Goal: Entertainment & Leisure: Browse casually

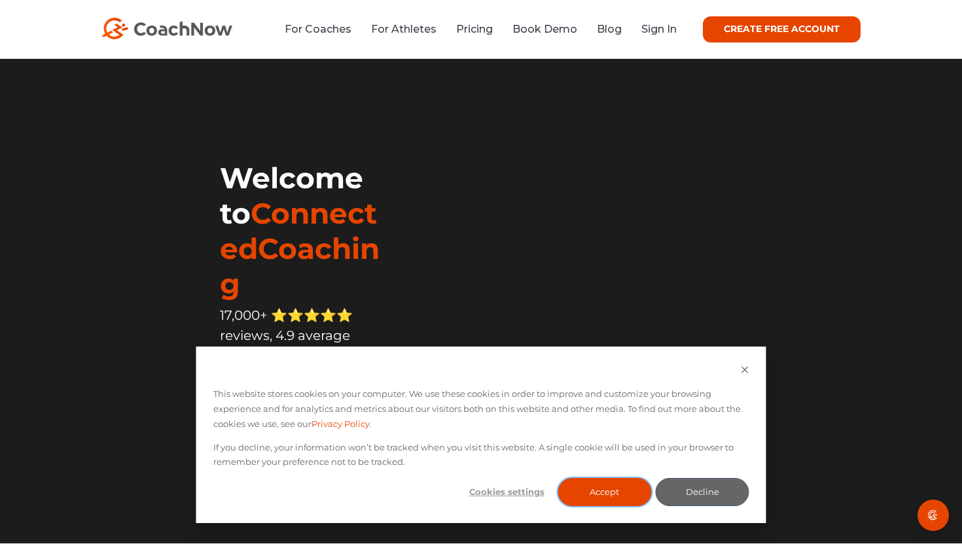
click at [592, 493] on button "Accept" at bounding box center [604, 492] width 94 height 28
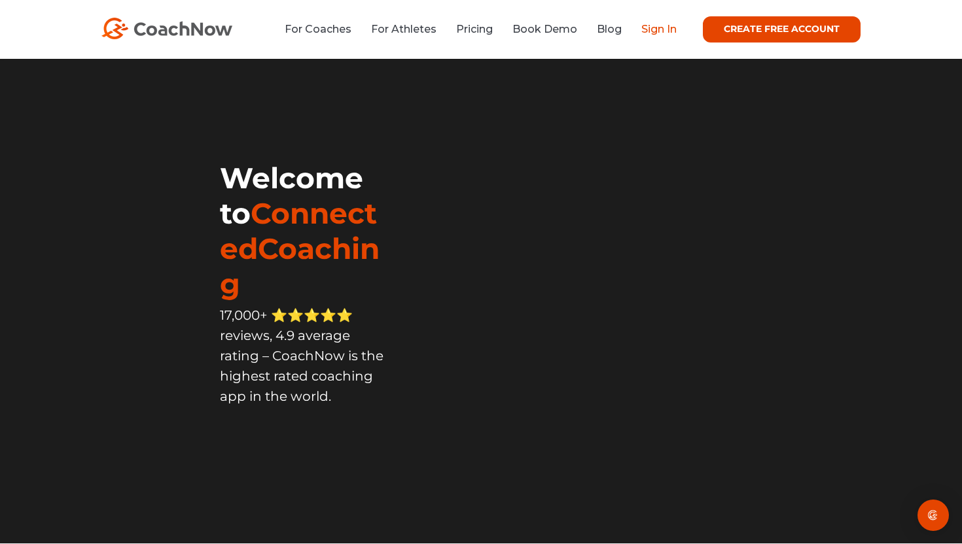
click at [652, 27] on link "Sign In" at bounding box center [658, 29] width 35 height 12
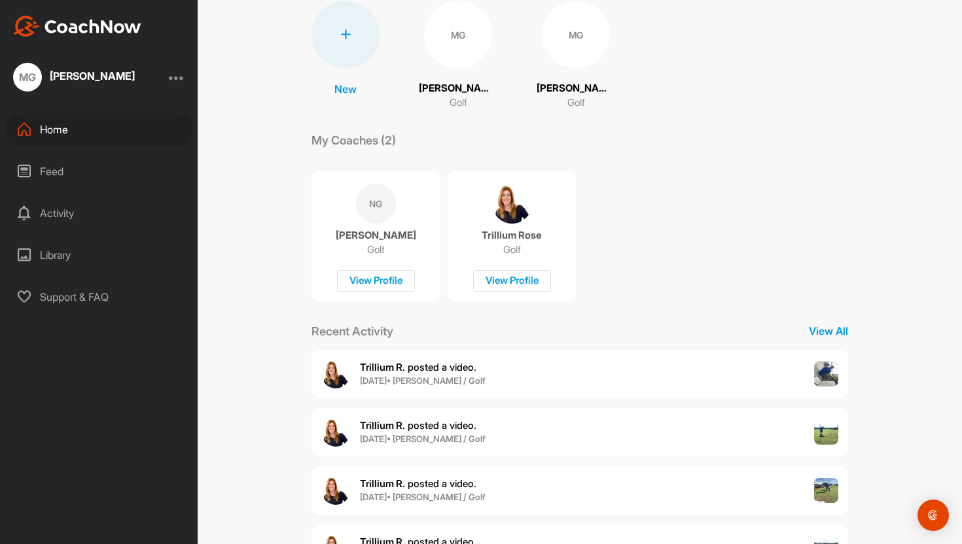
scroll to position [104, 0]
click at [709, 364] on div "Trillium R. posted a video . [DATE] • [PERSON_NAME] / Golf" at bounding box center [579, 373] width 537 height 48
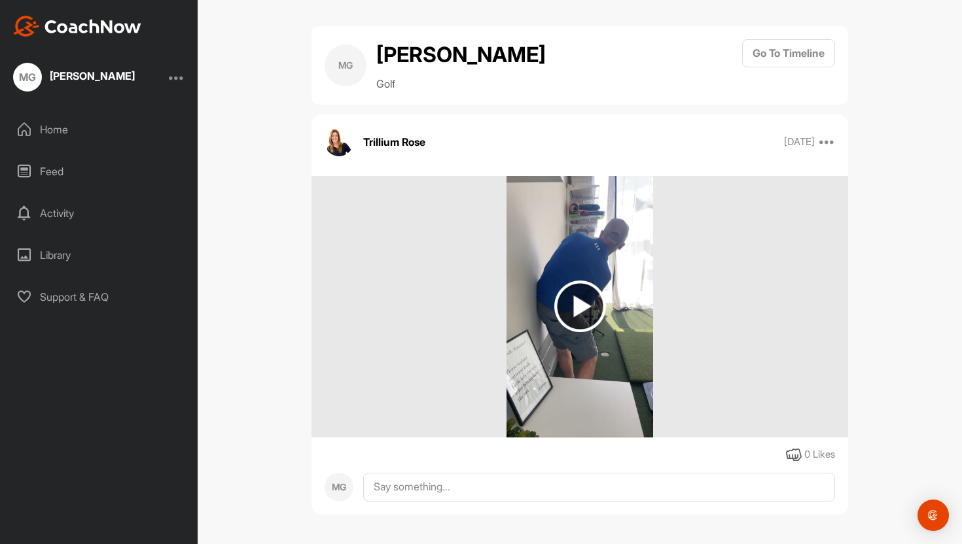
click at [581, 332] on img at bounding box center [580, 307] width 52 height 52
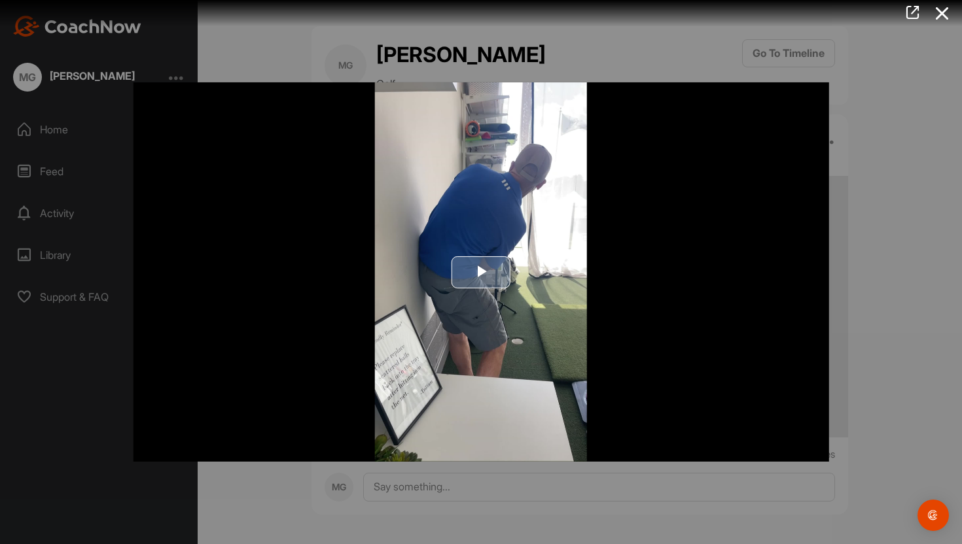
click at [481, 272] on span "Video Player" at bounding box center [481, 272] width 0 height 0
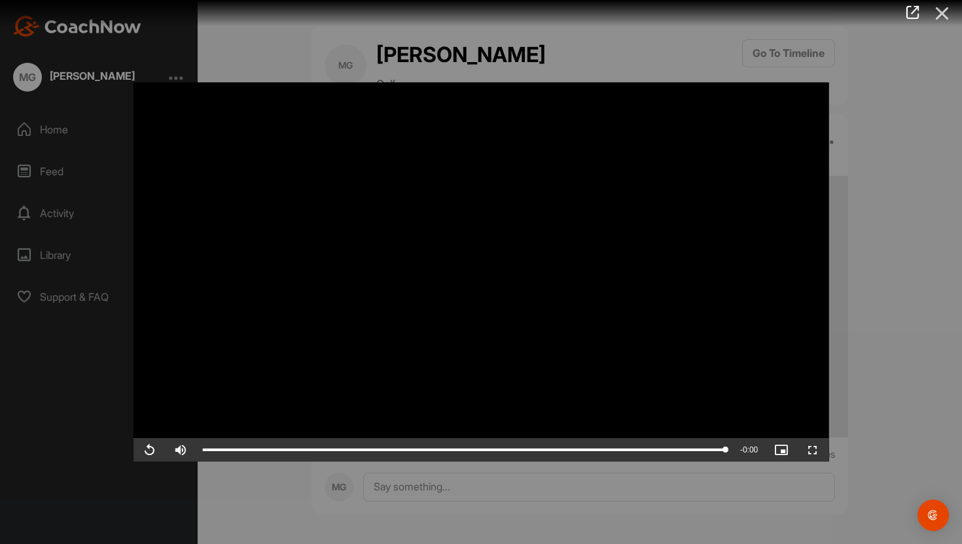
click at [942, 17] on icon at bounding box center [942, 13] width 30 height 24
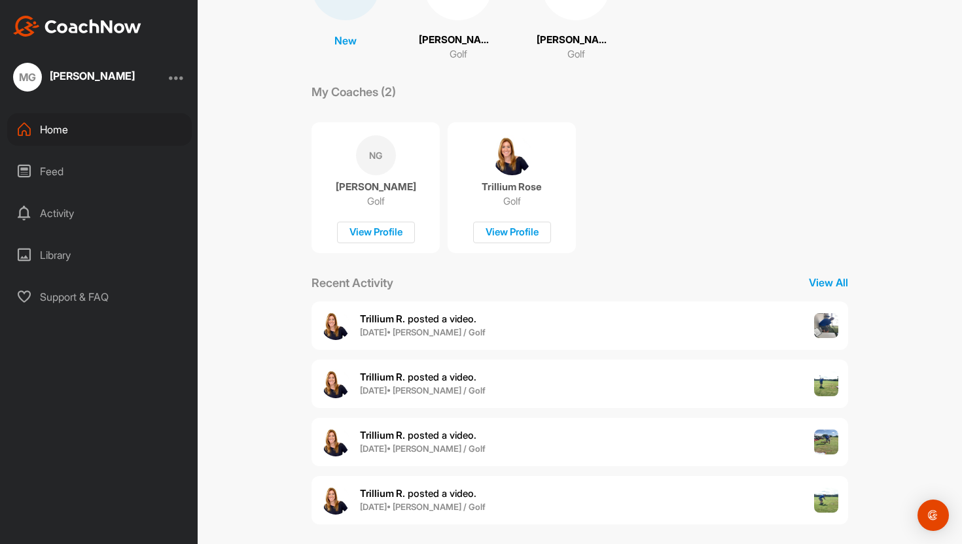
scroll to position [162, 0]
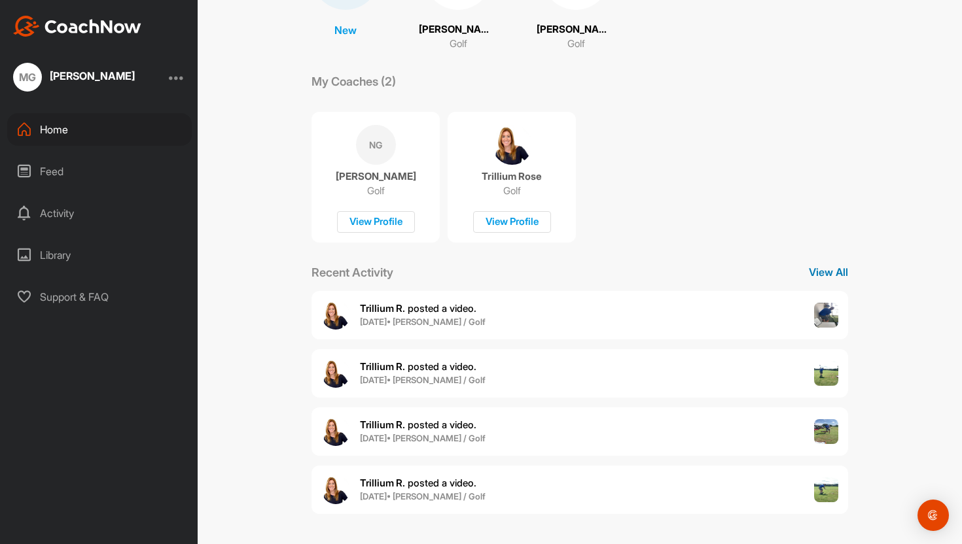
click at [820, 273] on p "View All" at bounding box center [828, 272] width 39 height 16
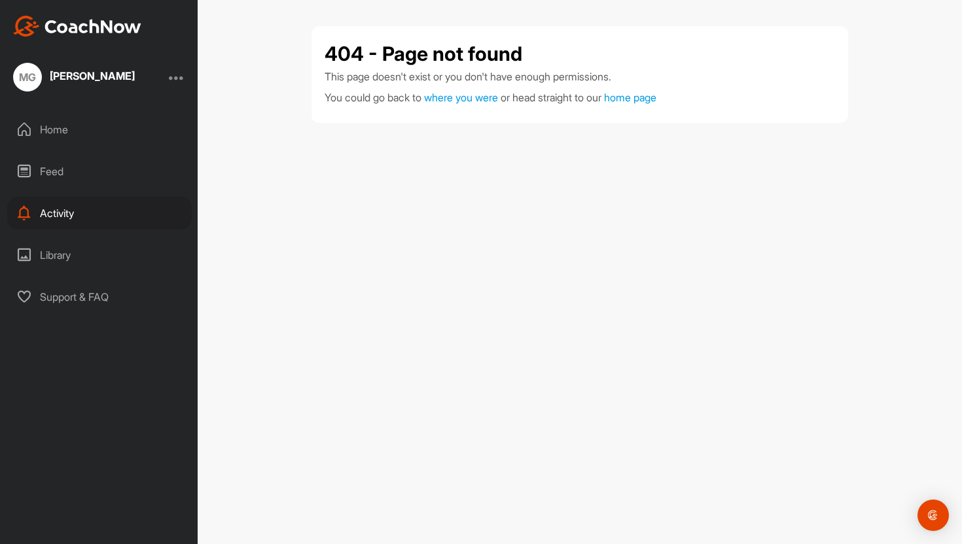
click at [50, 174] on div "Feed" at bounding box center [99, 171] width 185 height 33
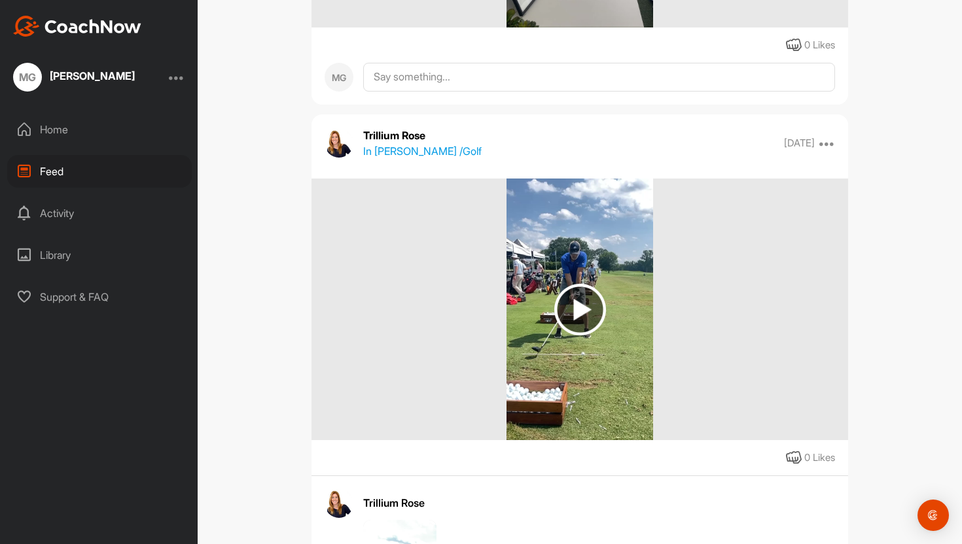
scroll to position [472, 0]
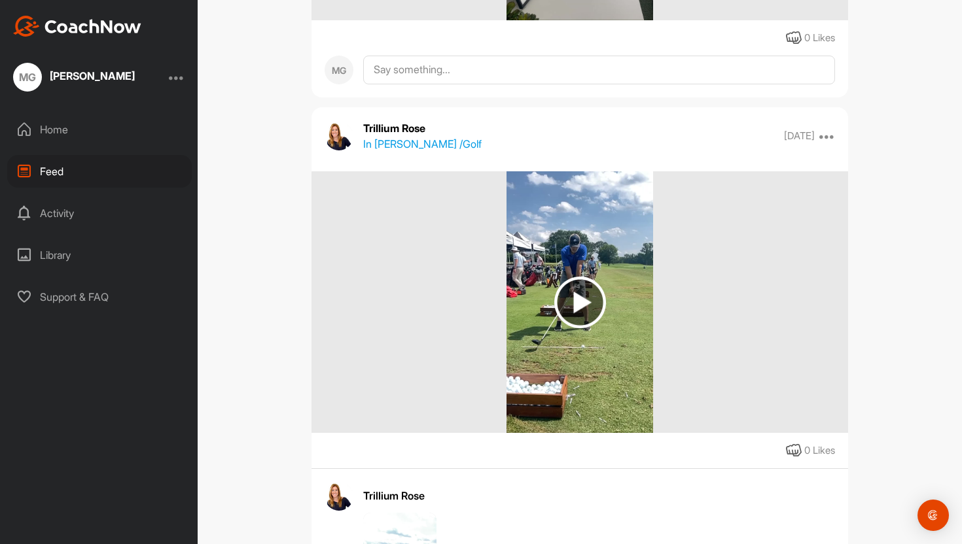
click at [582, 289] on img at bounding box center [580, 303] width 52 height 52
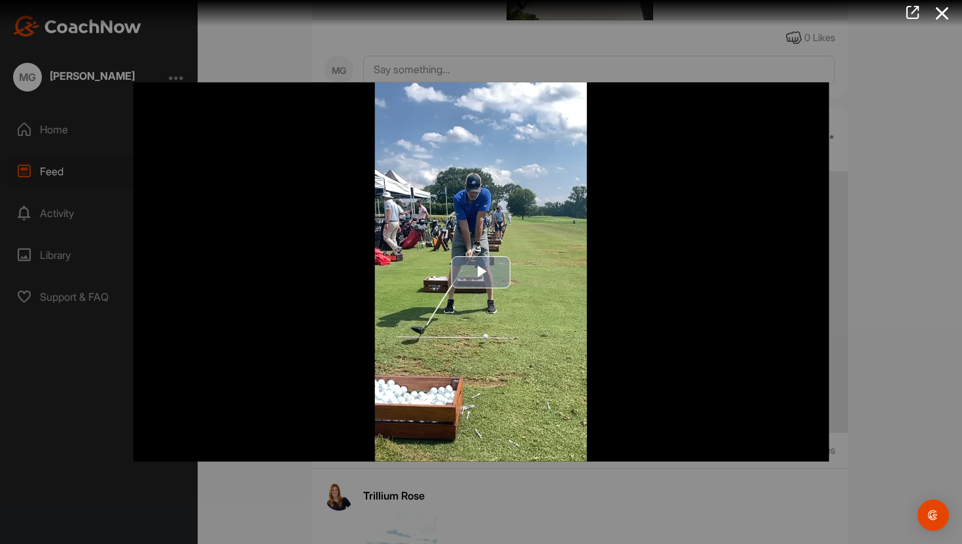
click at [481, 272] on span "Video Player" at bounding box center [481, 272] width 0 height 0
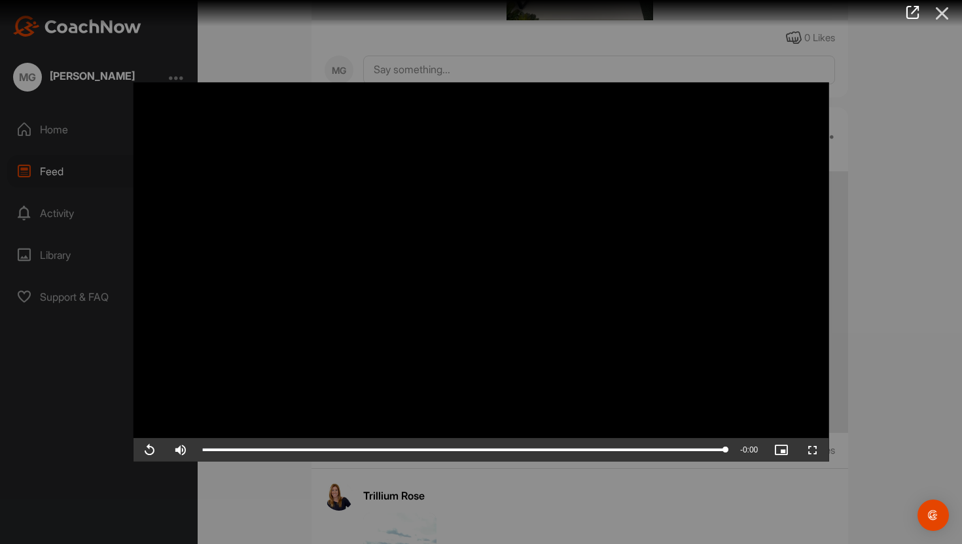
click at [938, 15] on icon at bounding box center [942, 13] width 30 height 24
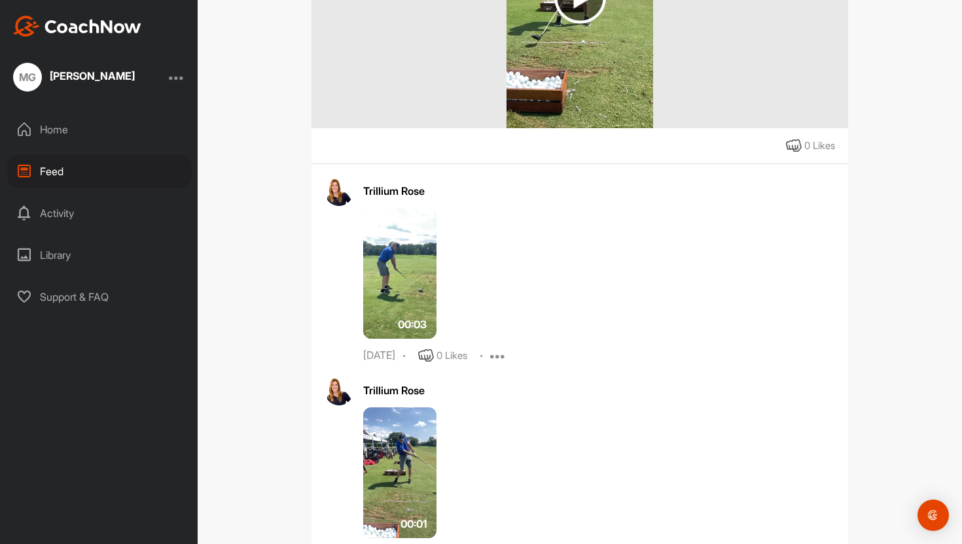
scroll to position [777, 0]
click at [411, 271] on img at bounding box center [399, 272] width 73 height 131
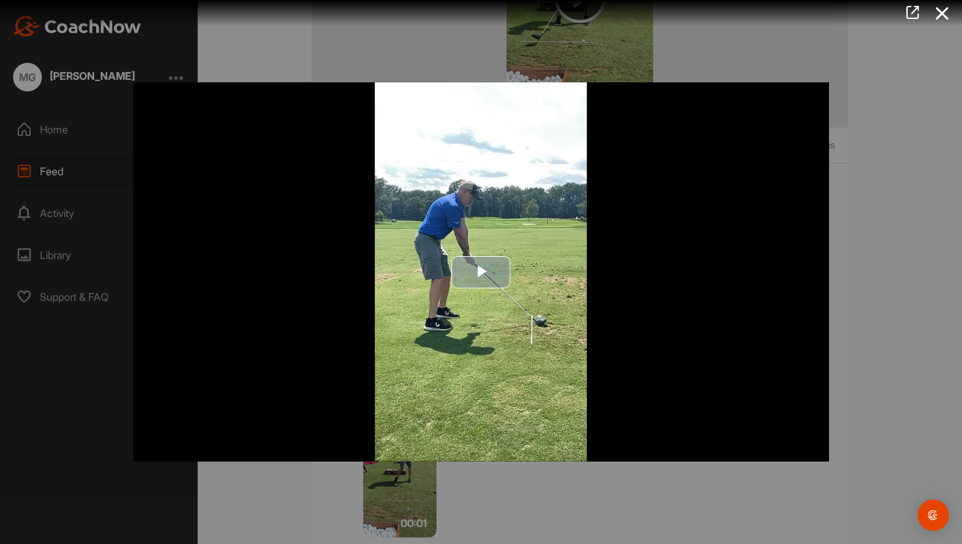
click at [481, 272] on span "Video Player" at bounding box center [481, 272] width 0 height 0
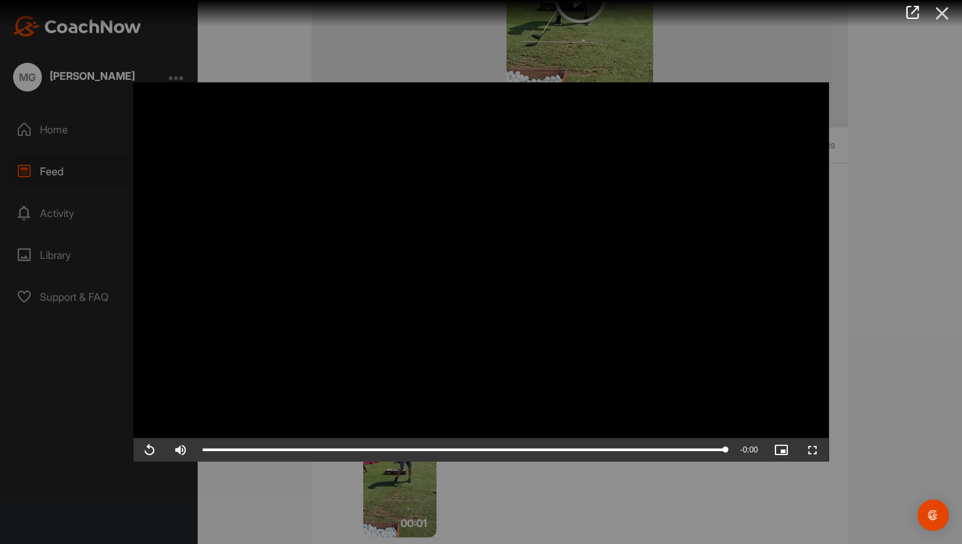
click at [940, 10] on icon at bounding box center [942, 13] width 30 height 24
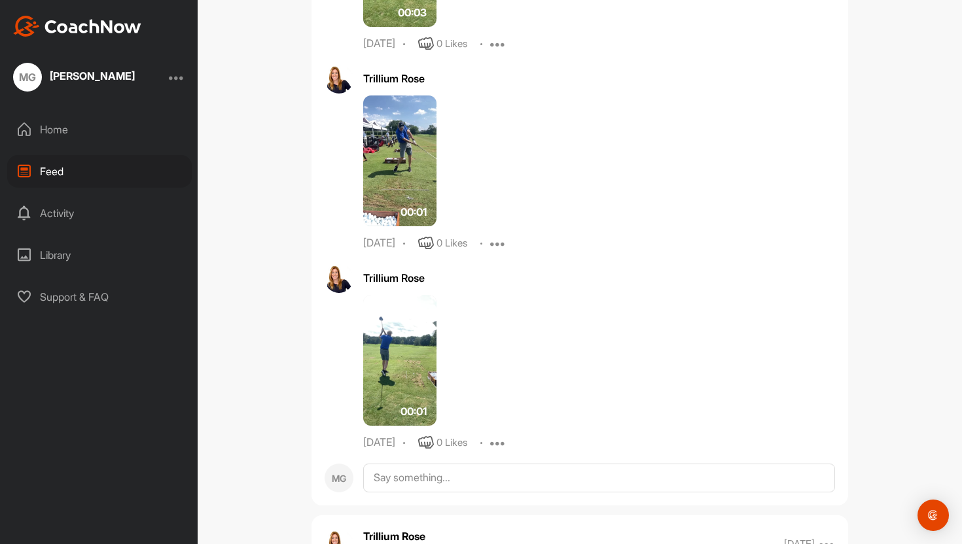
scroll to position [1092, 0]
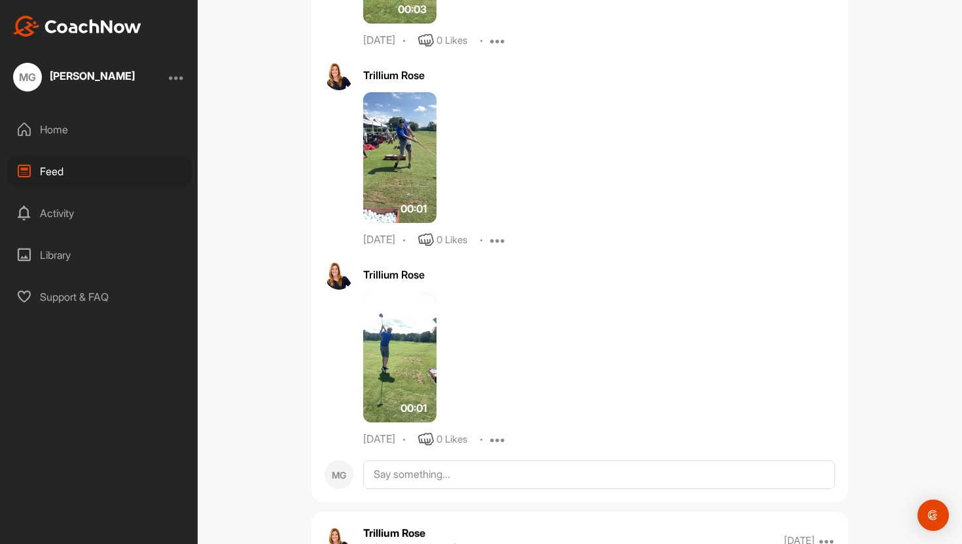
click at [397, 194] on img at bounding box center [399, 157] width 73 height 131
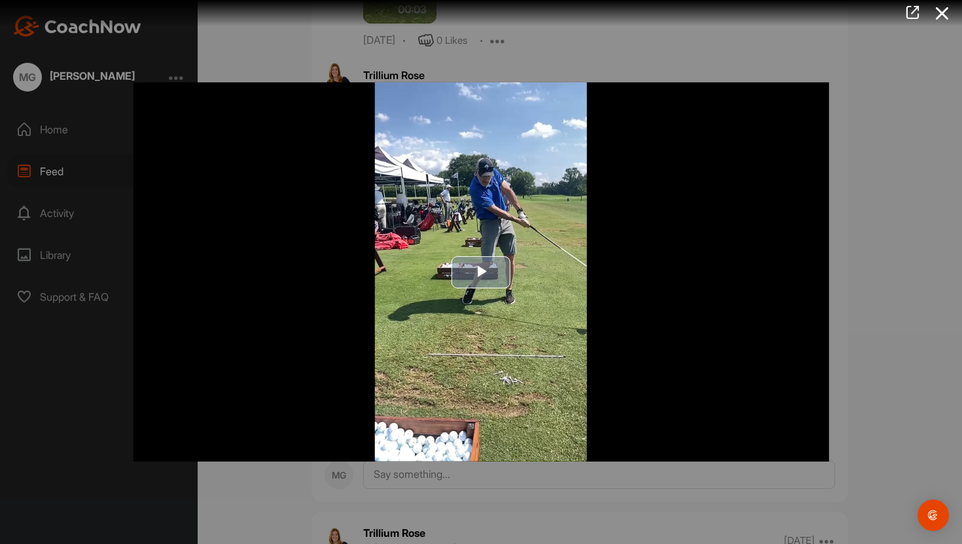
click at [481, 272] on span "Video Player" at bounding box center [481, 272] width 0 height 0
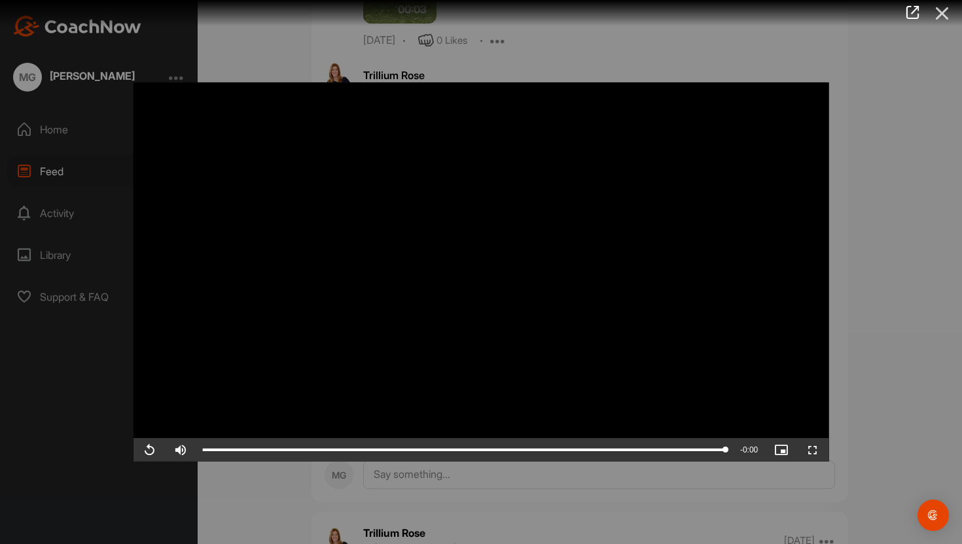
click at [940, 10] on icon at bounding box center [942, 13] width 30 height 24
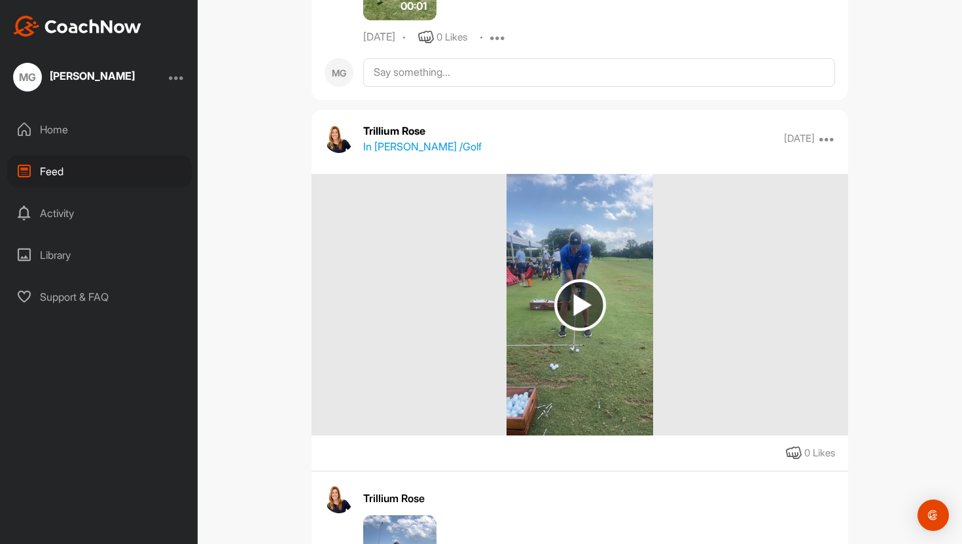
scroll to position [1498, 0]
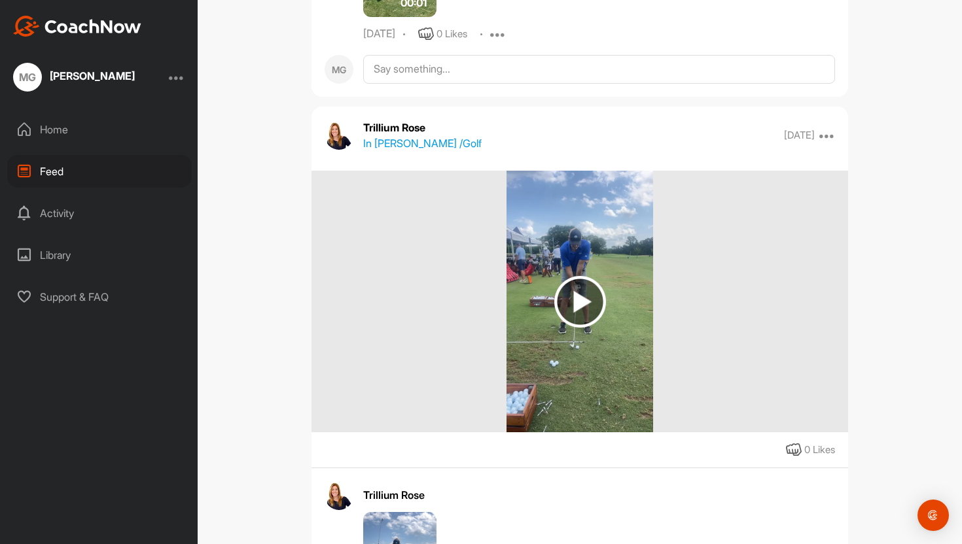
click at [583, 297] on img at bounding box center [580, 302] width 52 height 52
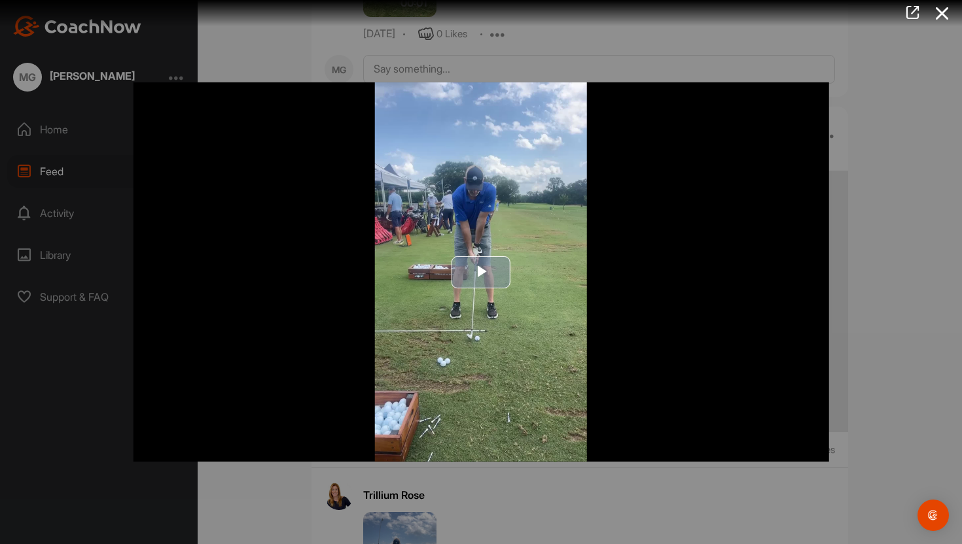
click at [481, 272] on span "Video Player" at bounding box center [481, 272] width 0 height 0
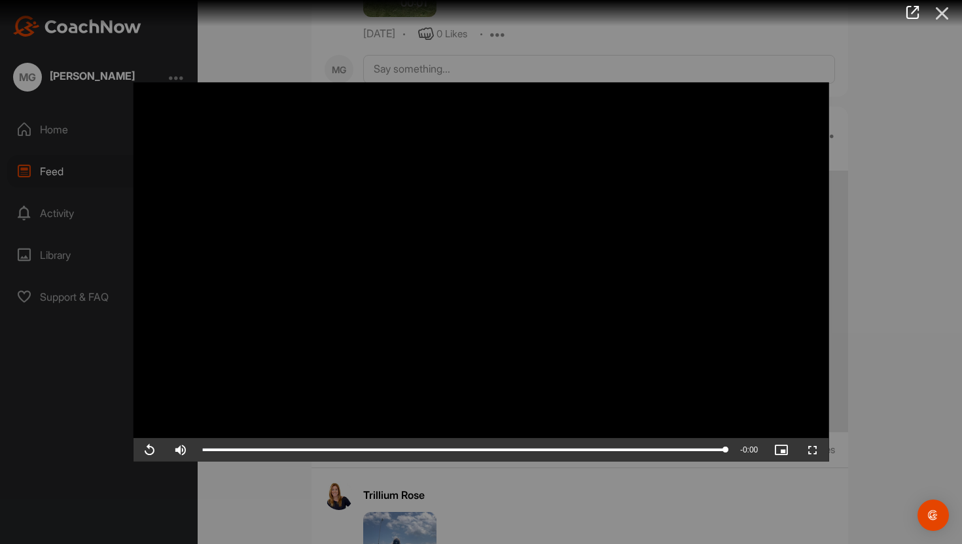
click at [939, 18] on icon at bounding box center [942, 13] width 30 height 24
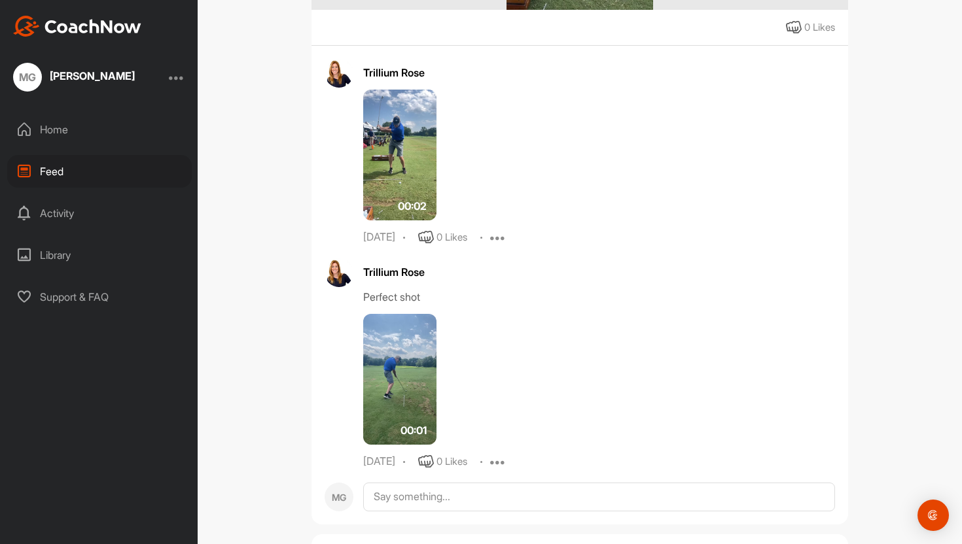
scroll to position [1969, 0]
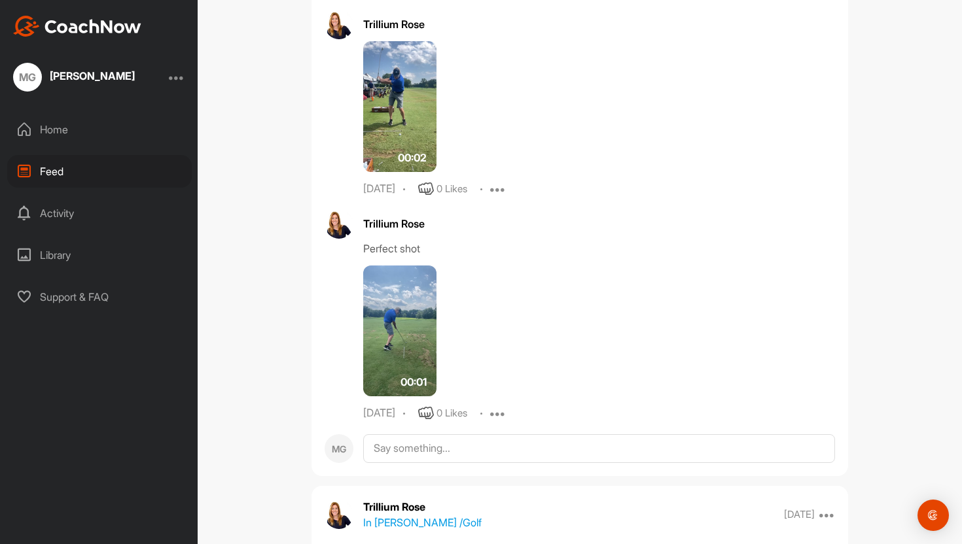
click at [408, 332] on img at bounding box center [399, 331] width 73 height 131
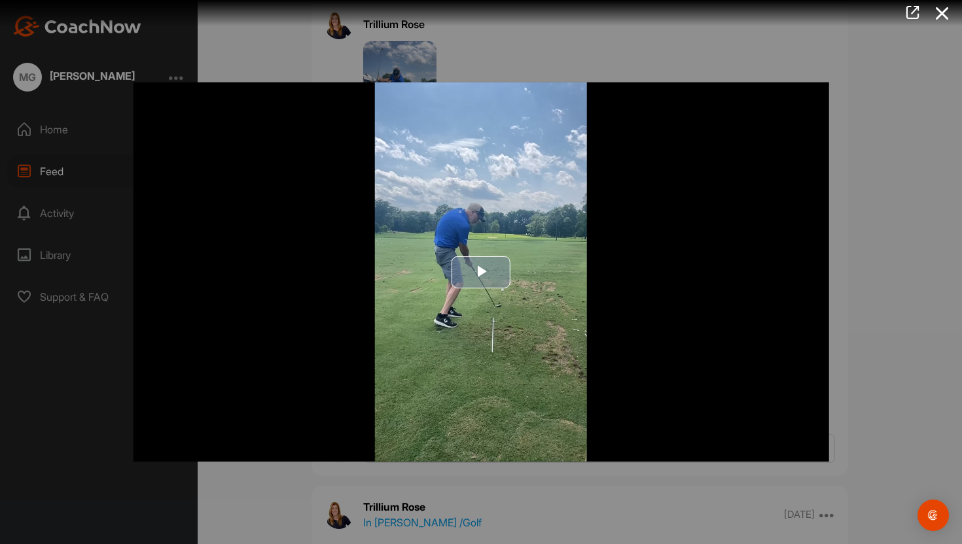
click at [481, 272] on span "Video Player" at bounding box center [481, 272] width 0 height 0
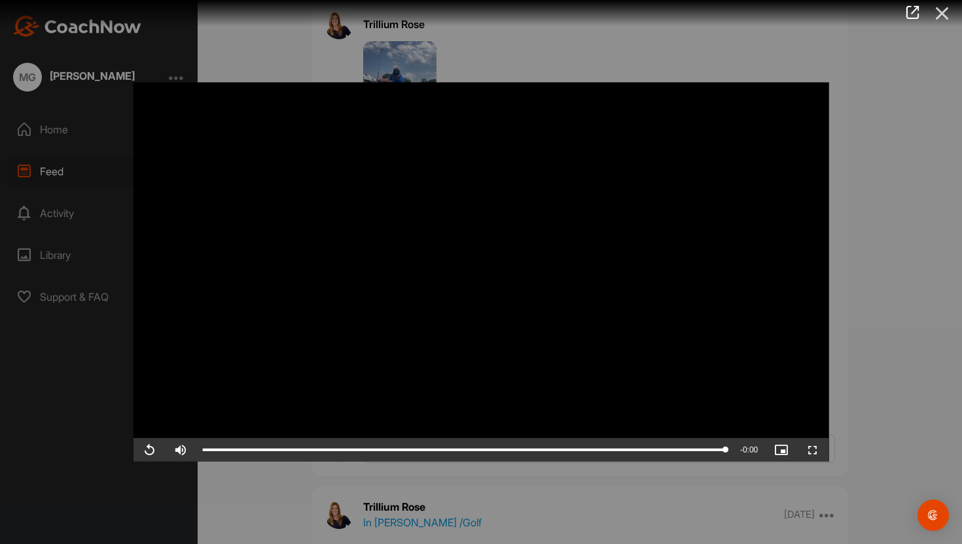
click at [938, 9] on icon at bounding box center [942, 13] width 30 height 24
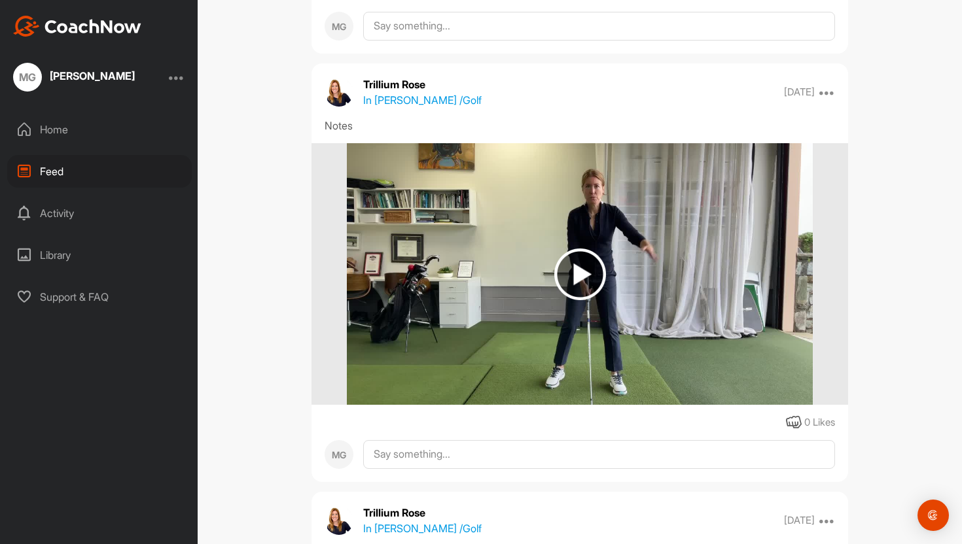
scroll to position [3245, 0]
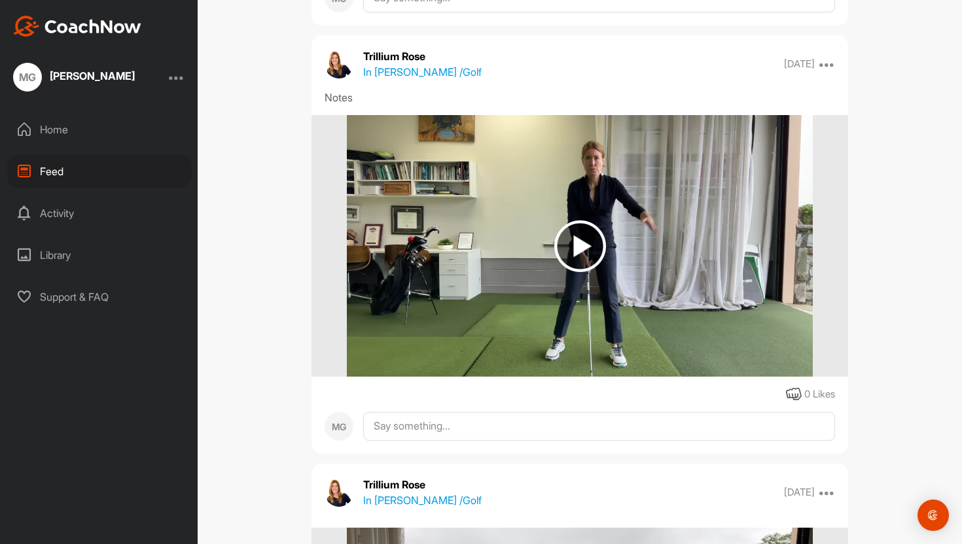
click at [582, 224] on img at bounding box center [580, 246] width 52 height 52
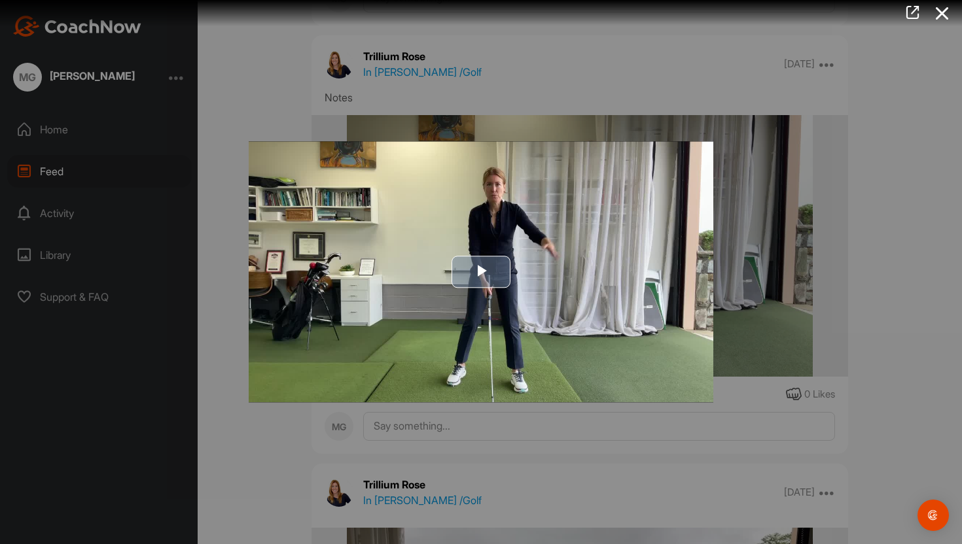
click at [481, 272] on span "Video Player" at bounding box center [481, 272] width 0 height 0
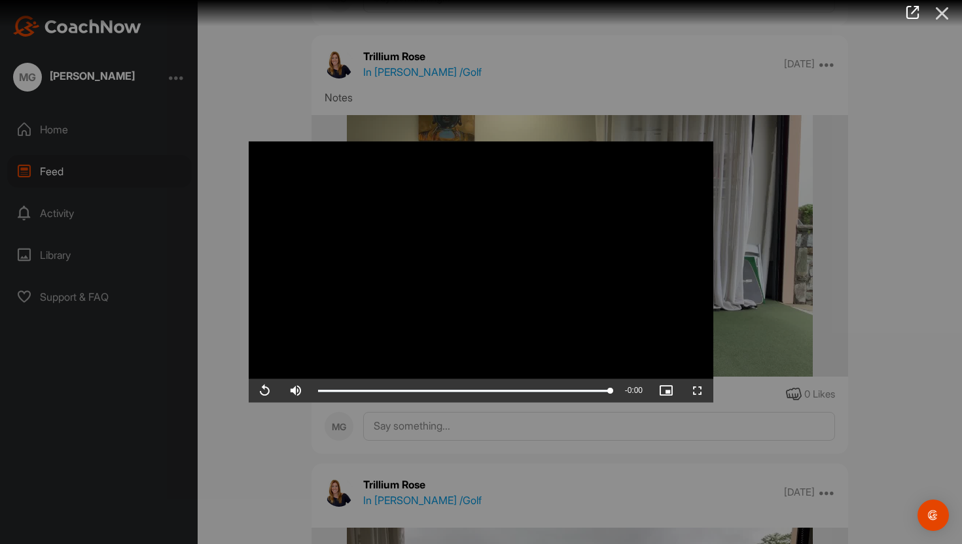
click at [945, 12] on icon at bounding box center [942, 13] width 30 height 24
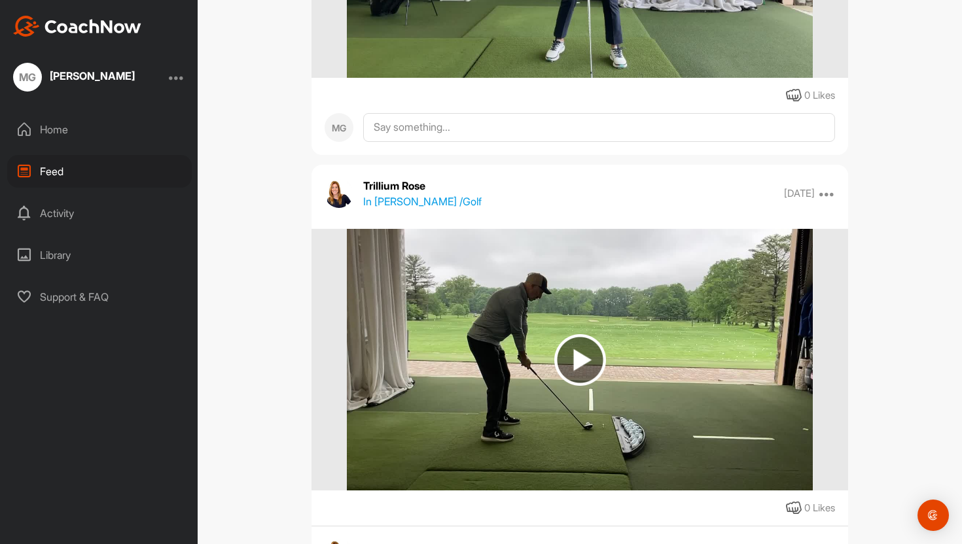
scroll to position [3546, 0]
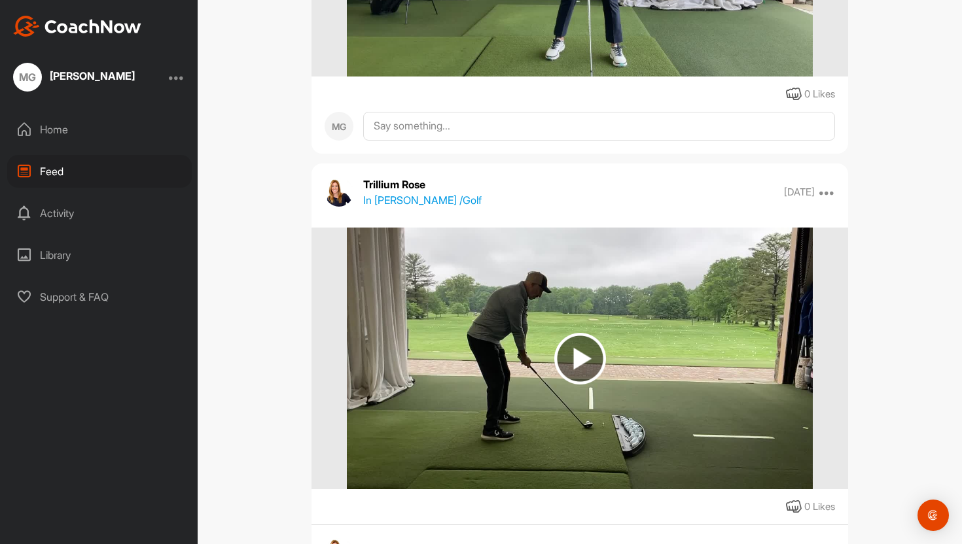
click at [581, 353] on img at bounding box center [580, 359] width 52 height 52
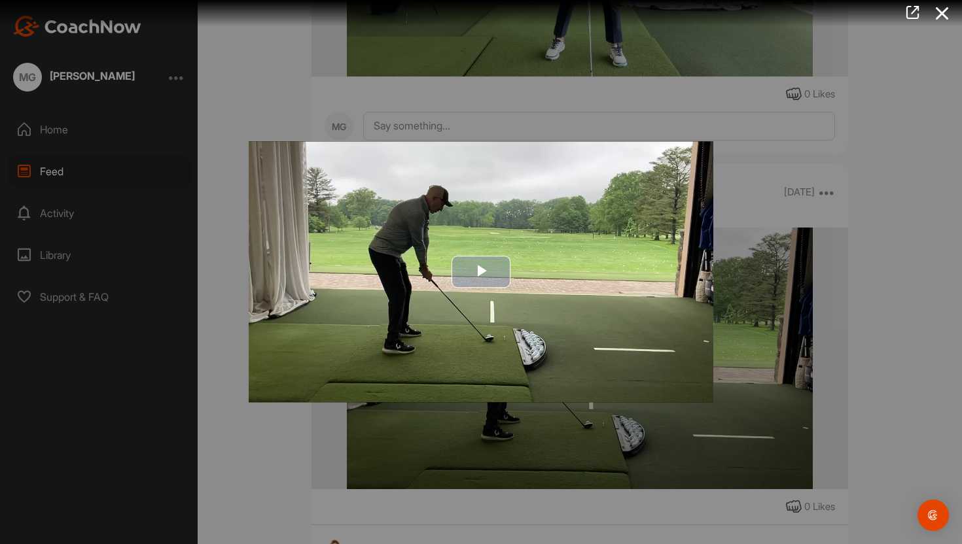
click at [481, 272] on span "Video Player" at bounding box center [481, 272] width 0 height 0
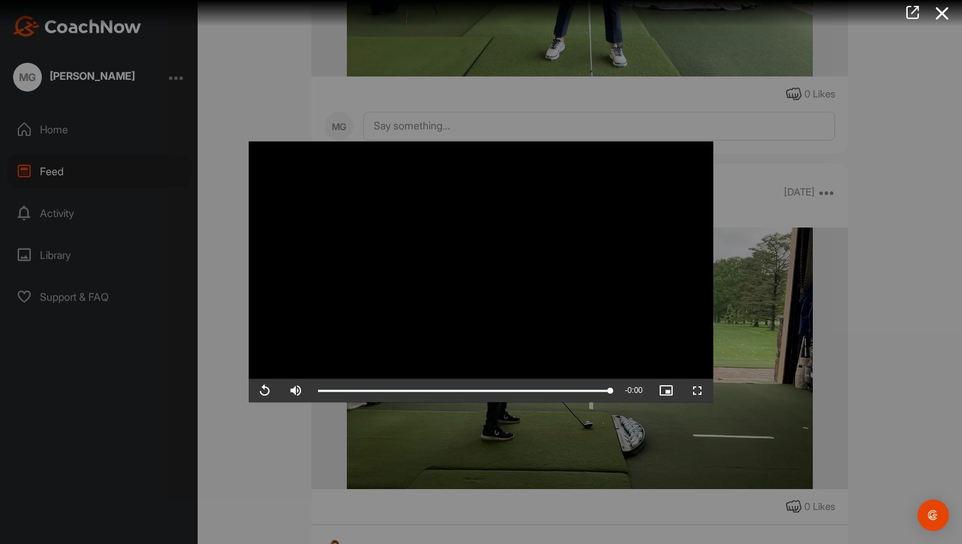
click at [881, 194] on div at bounding box center [481, 272] width 962 height 544
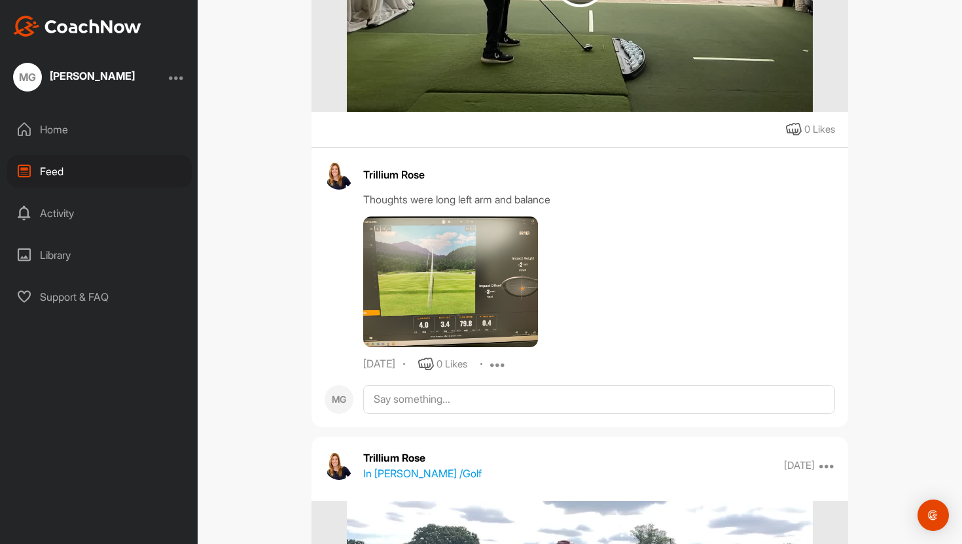
scroll to position [3926, 0]
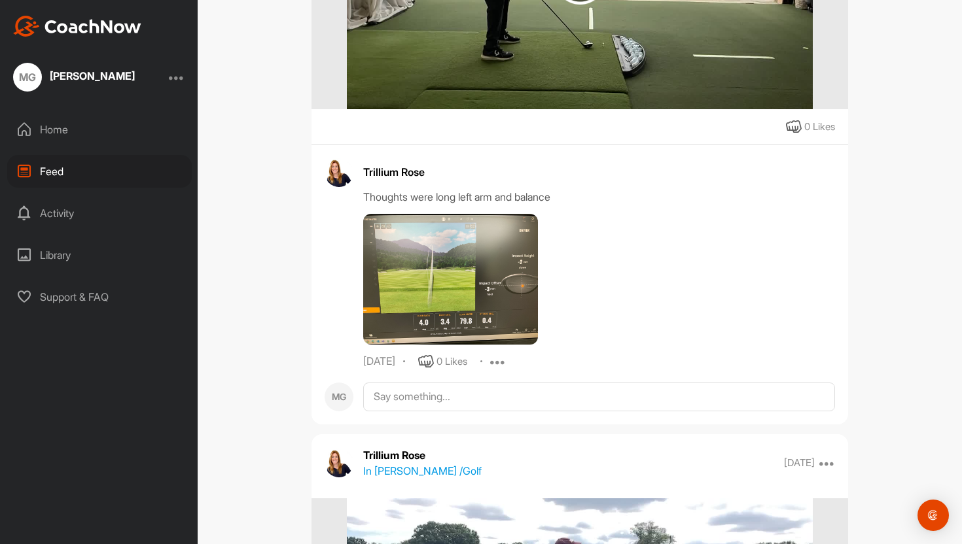
click at [646, 263] on div at bounding box center [509, 279] width 293 height 131
click at [467, 265] on img at bounding box center [450, 279] width 175 height 131
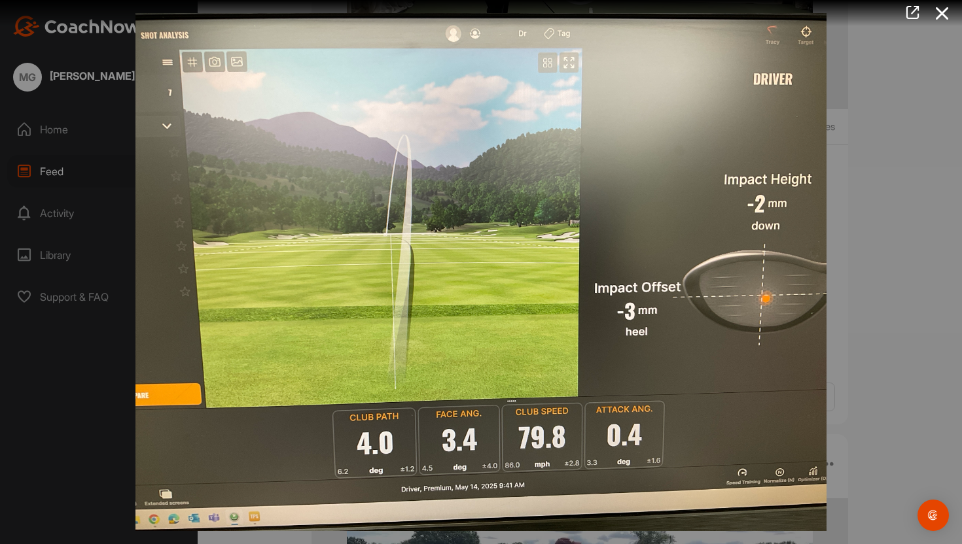
click at [528, 285] on img at bounding box center [480, 272] width 717 height 544
click at [941, 9] on icon at bounding box center [942, 13] width 30 height 24
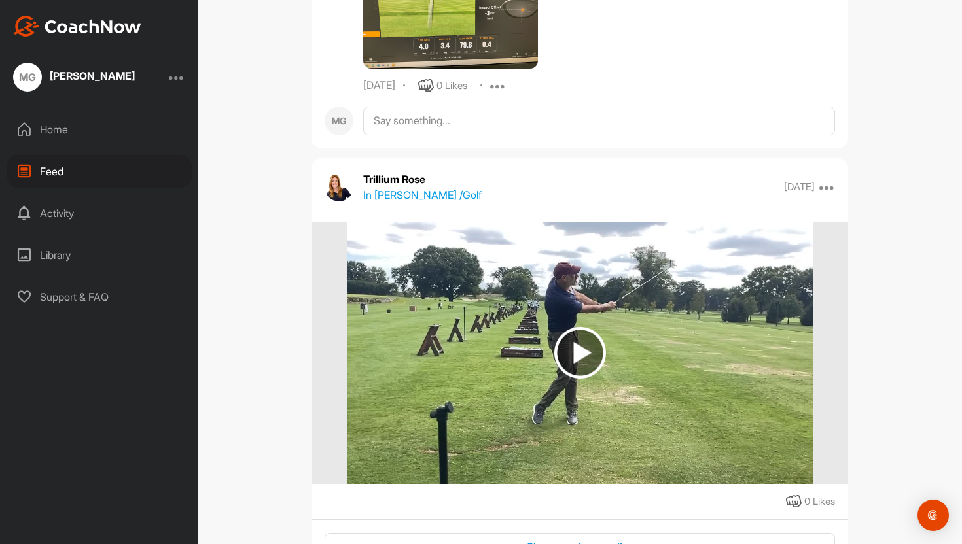
scroll to position [4203, 0]
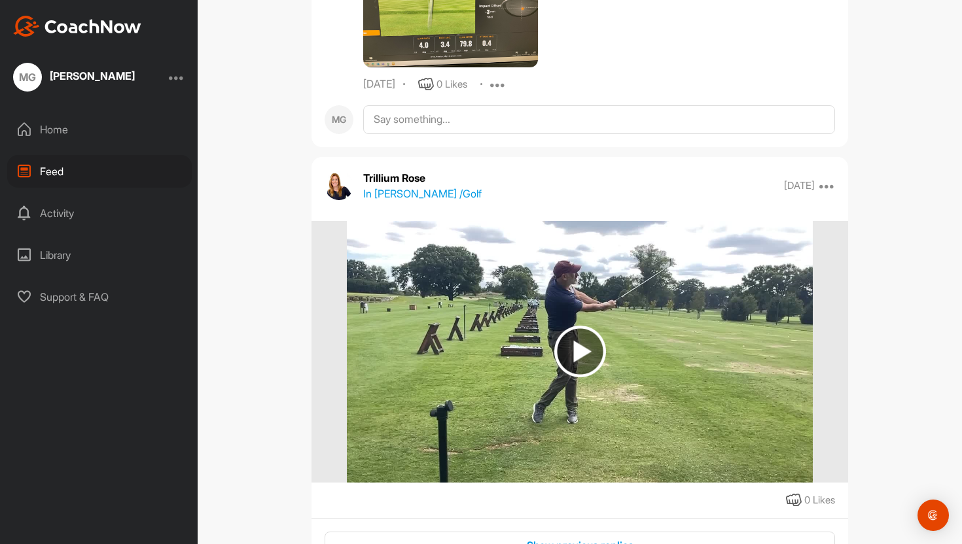
click at [582, 342] on img at bounding box center [580, 352] width 52 height 52
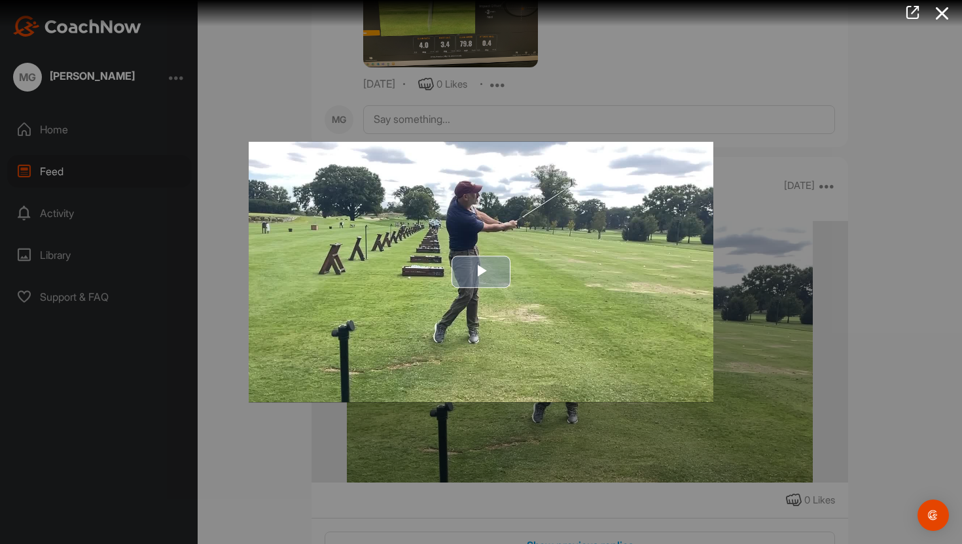
click at [481, 272] on span "Video Player" at bounding box center [481, 272] width 0 height 0
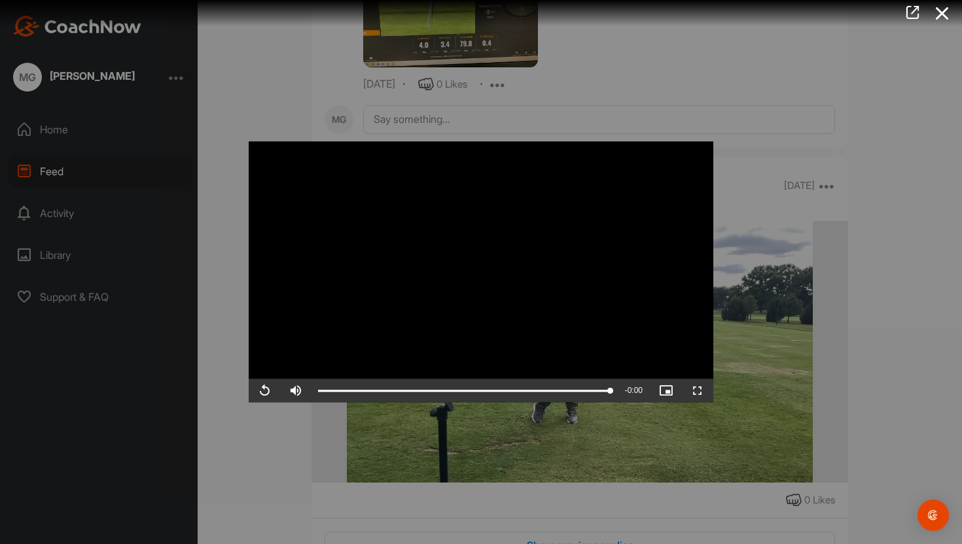
click at [807, 107] on div at bounding box center [481, 272] width 962 height 544
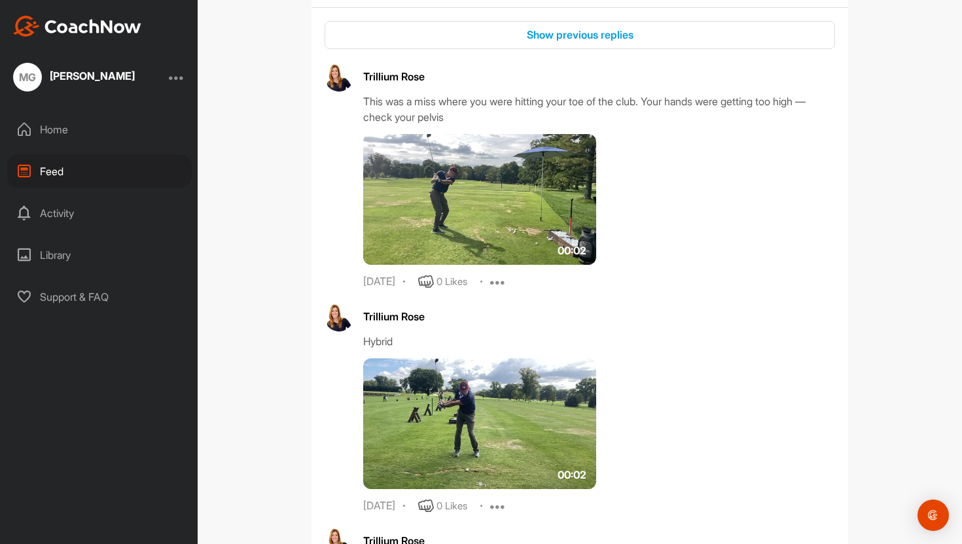
scroll to position [4731, 0]
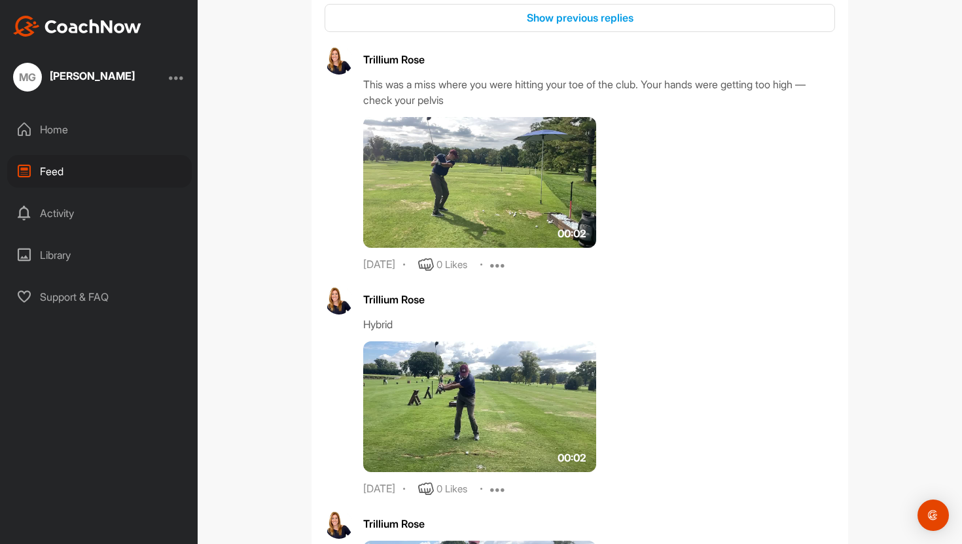
click at [453, 404] on img at bounding box center [479, 407] width 233 height 131
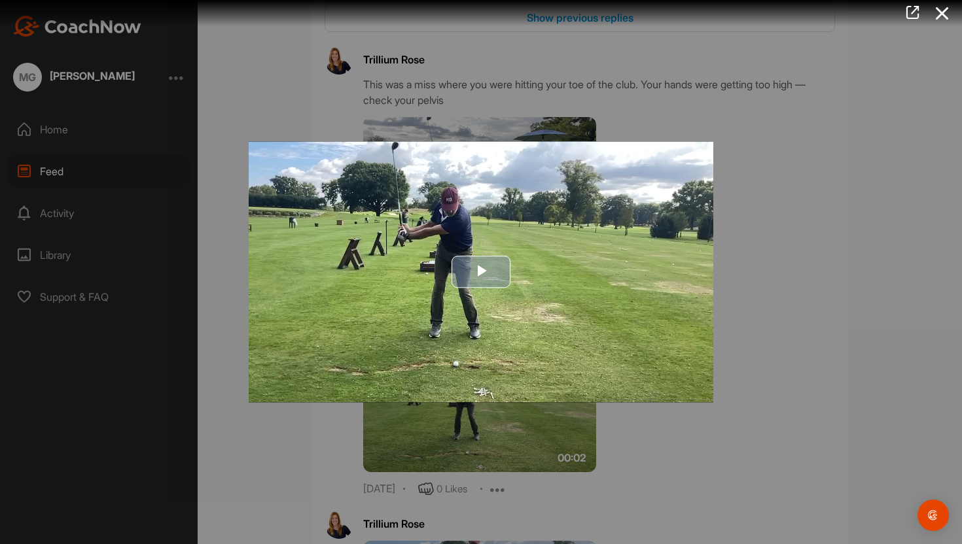
click at [481, 272] on span "Video Player" at bounding box center [481, 272] width 0 height 0
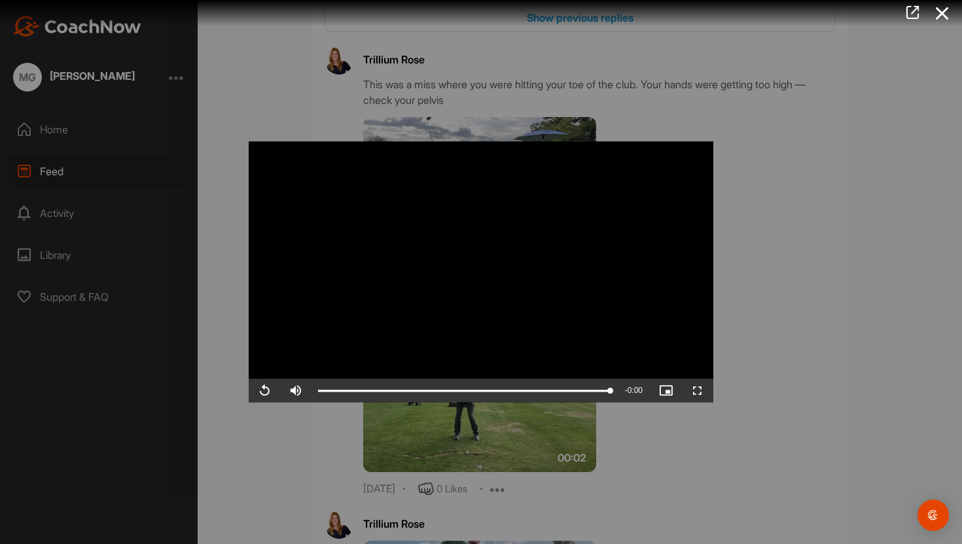
click at [844, 141] on div at bounding box center [481, 272] width 962 height 544
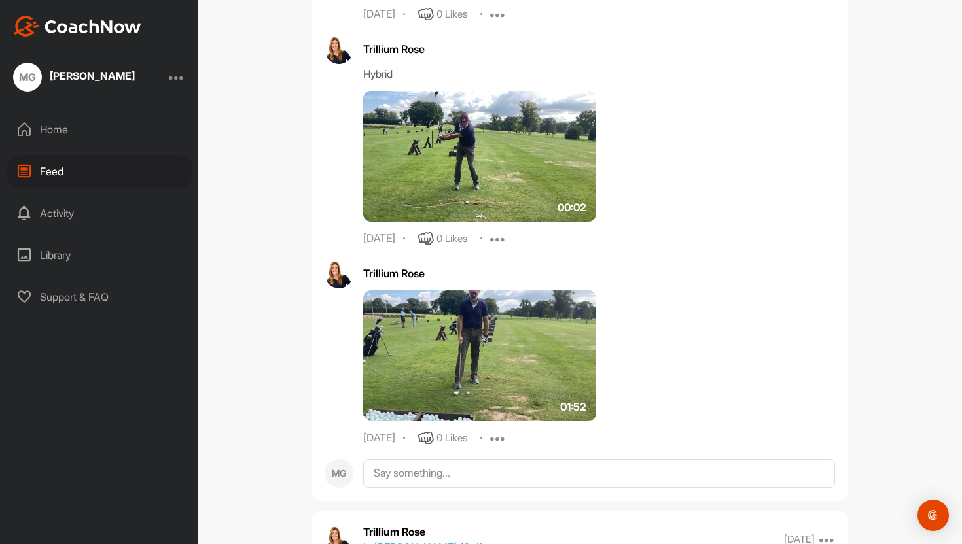
scroll to position [5014, 0]
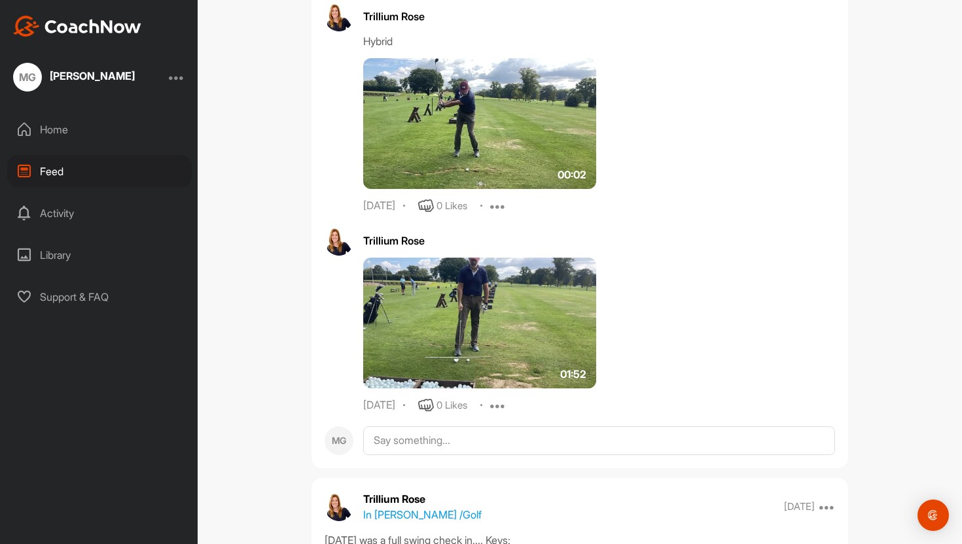
click at [479, 345] on img at bounding box center [479, 323] width 233 height 131
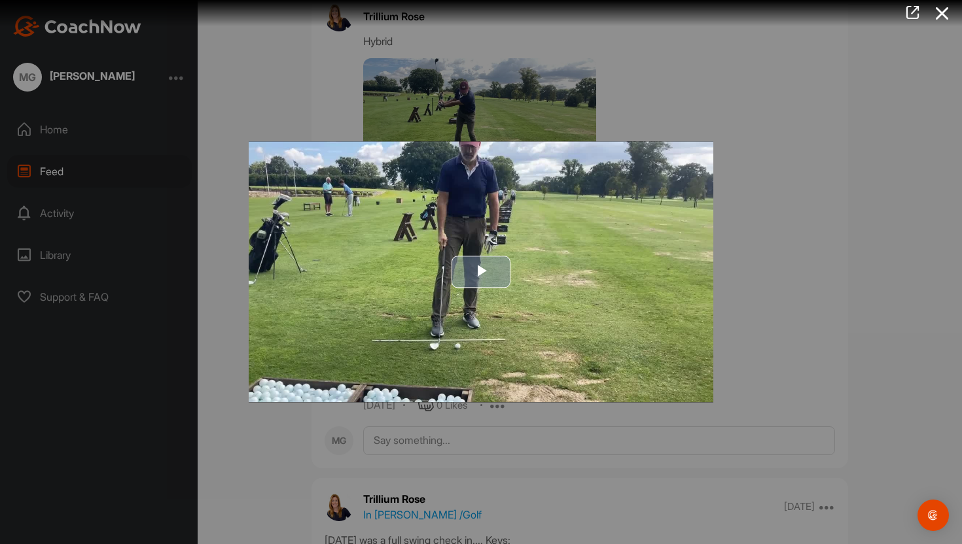
click at [481, 272] on span "Video Player" at bounding box center [481, 272] width 0 height 0
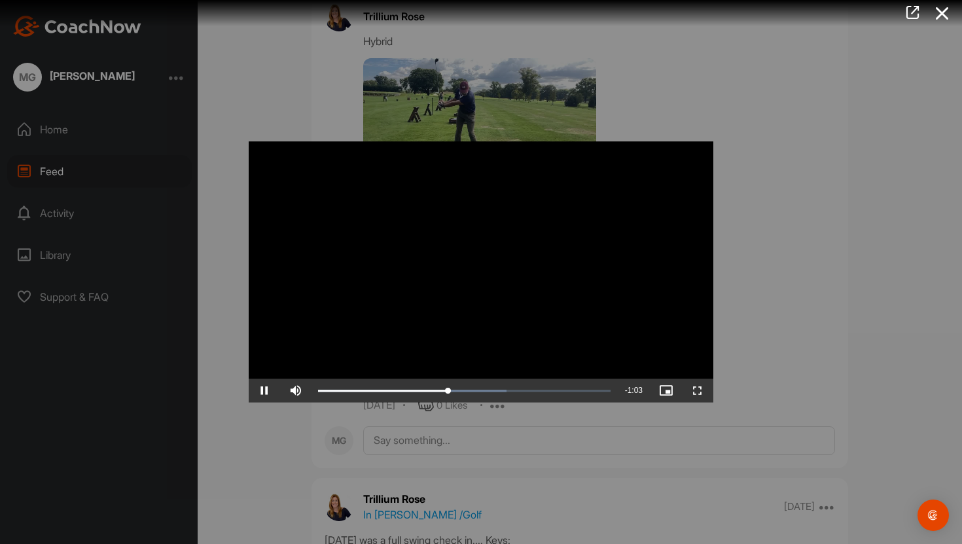
click at [768, 177] on div at bounding box center [481, 272] width 962 height 544
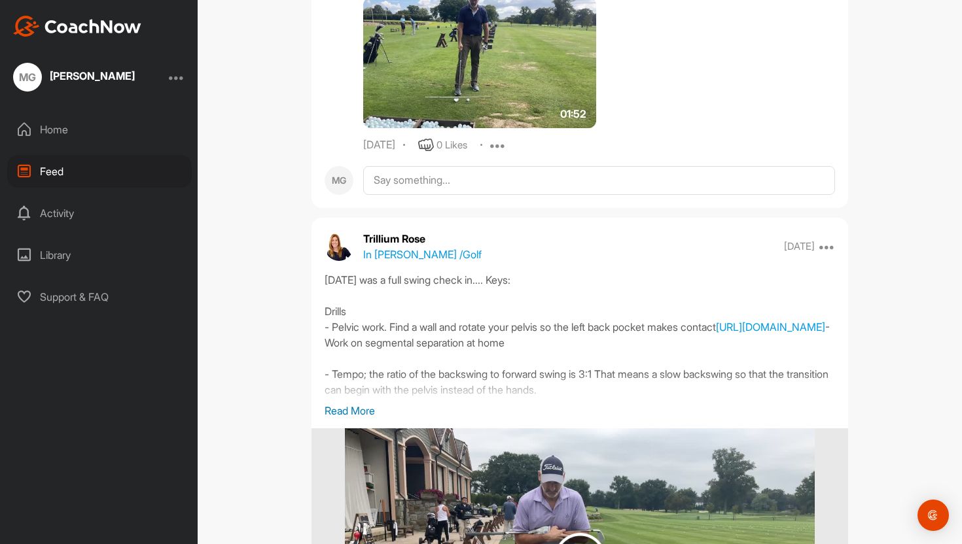
scroll to position [5276, 0]
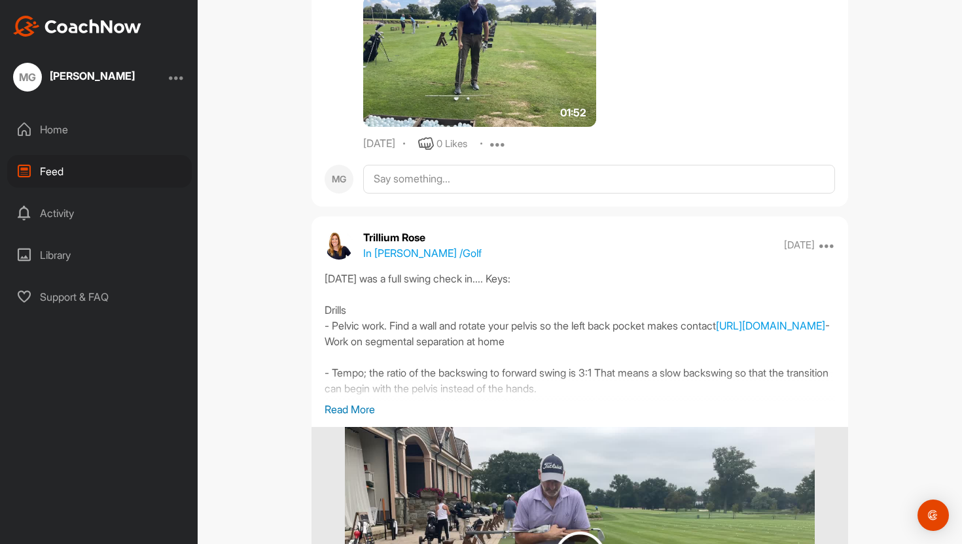
click at [364, 413] on p "Read More" at bounding box center [580, 410] width 510 height 16
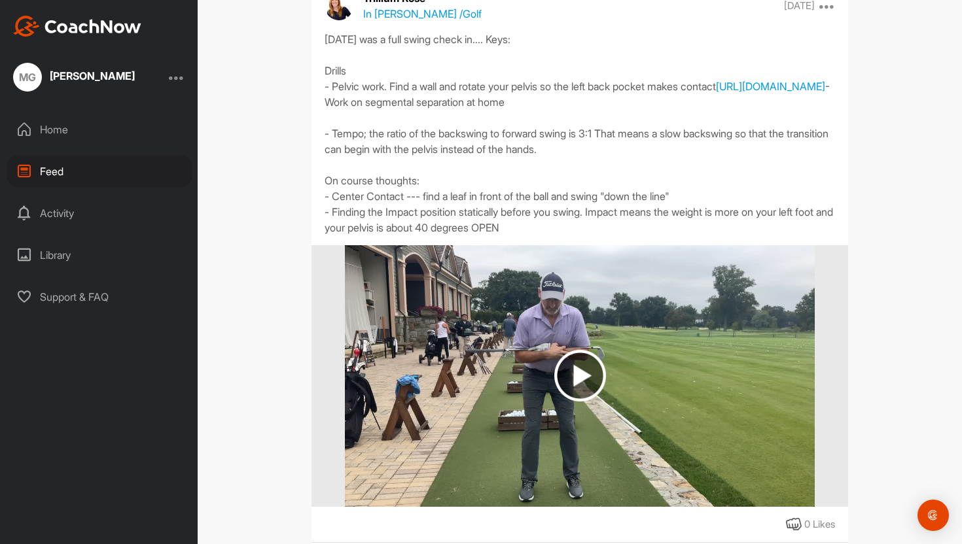
scroll to position [5544, 0]
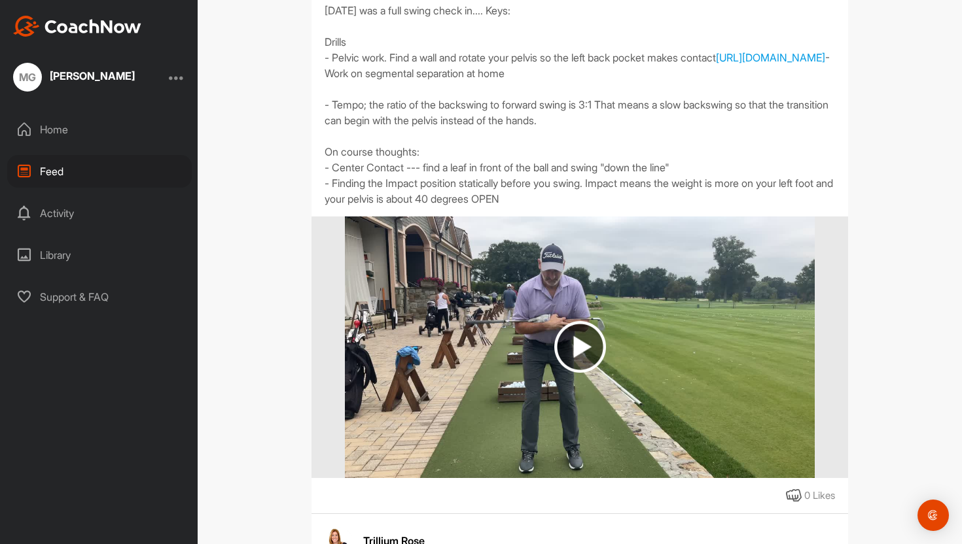
click at [578, 373] on img at bounding box center [580, 347] width 52 height 52
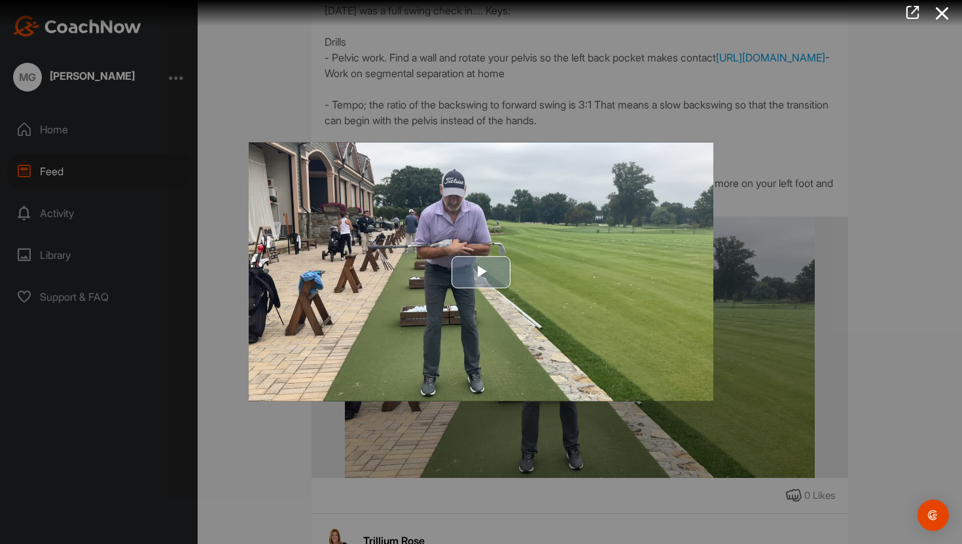
click at [481, 272] on span "Video Player" at bounding box center [481, 272] width 0 height 0
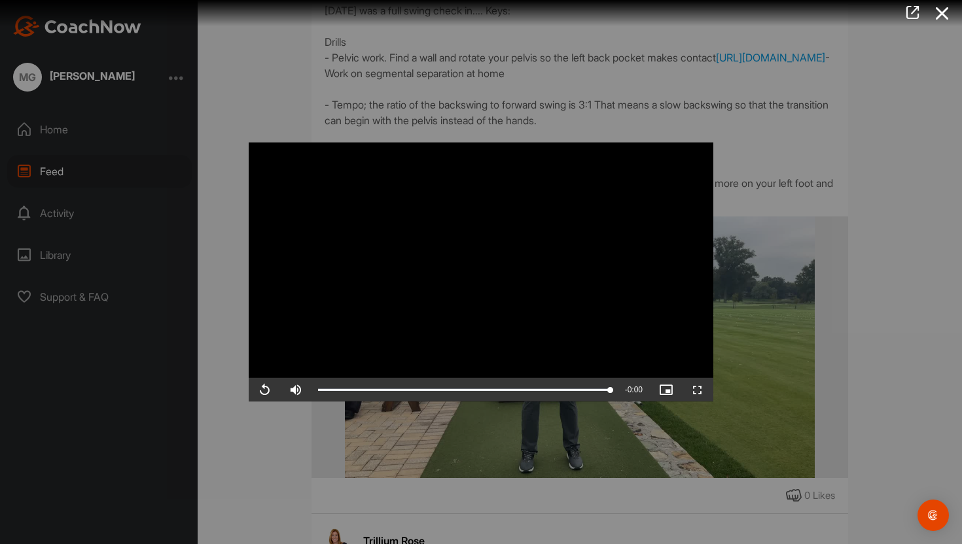
click at [790, 156] on div at bounding box center [481, 272] width 962 height 544
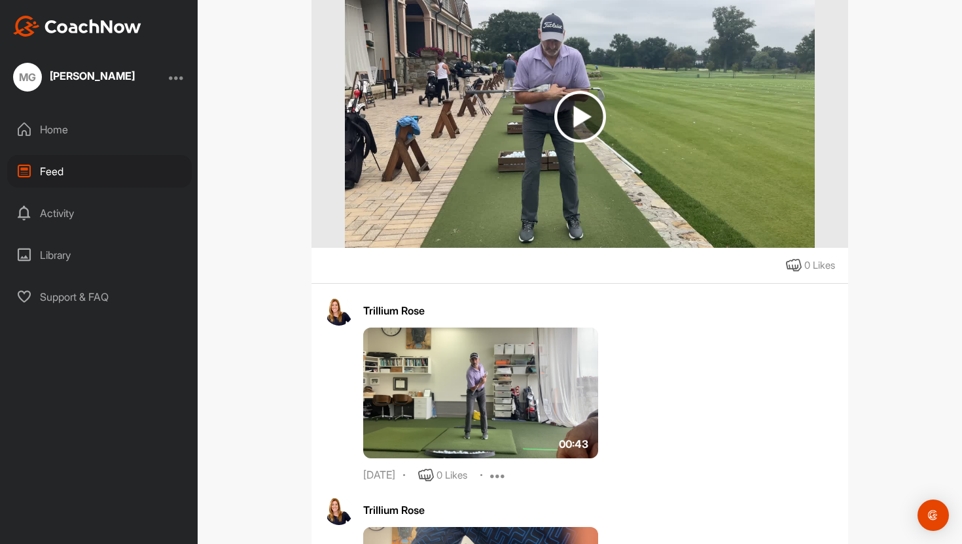
scroll to position [5775, 0]
click at [500, 419] on img at bounding box center [480, 392] width 235 height 131
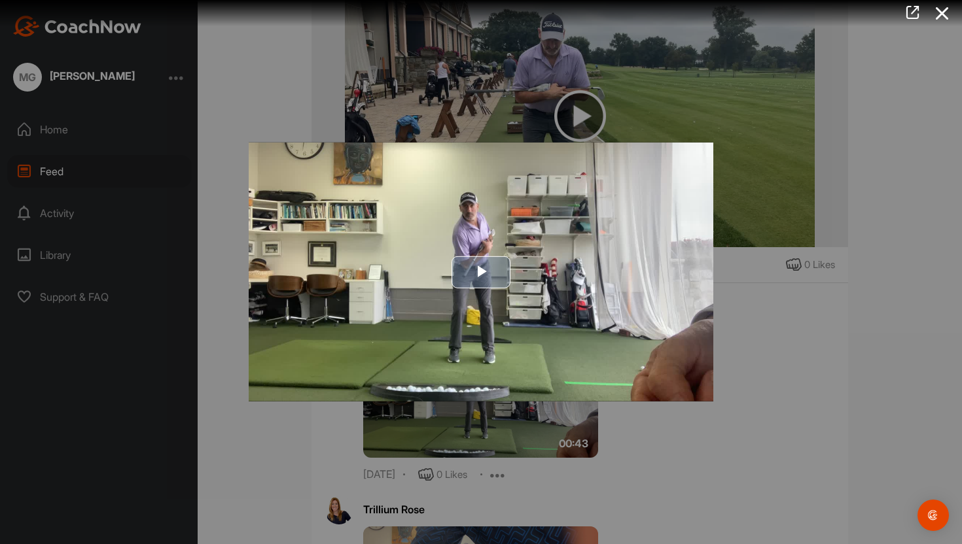
click at [481, 272] on span "Video Player" at bounding box center [481, 272] width 0 height 0
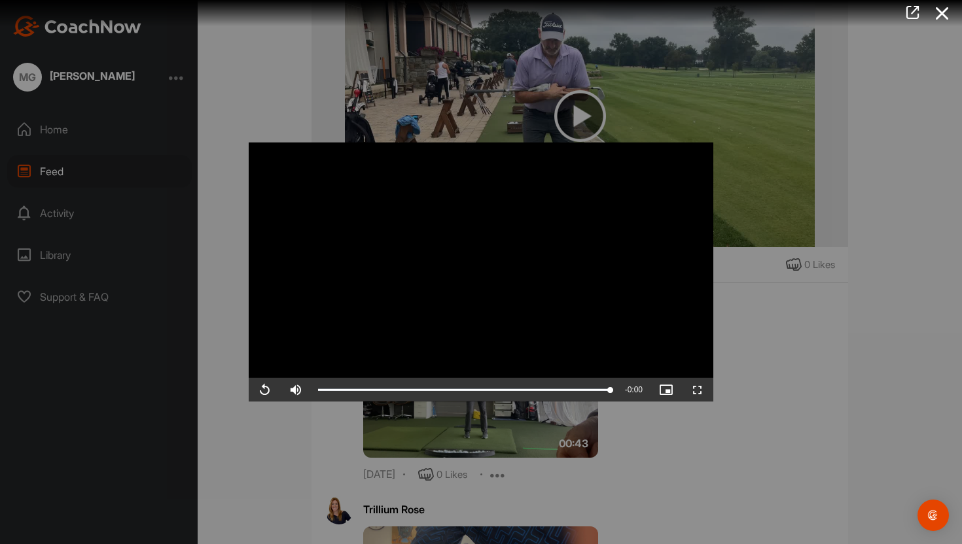
click at [746, 360] on div at bounding box center [481, 272] width 962 height 544
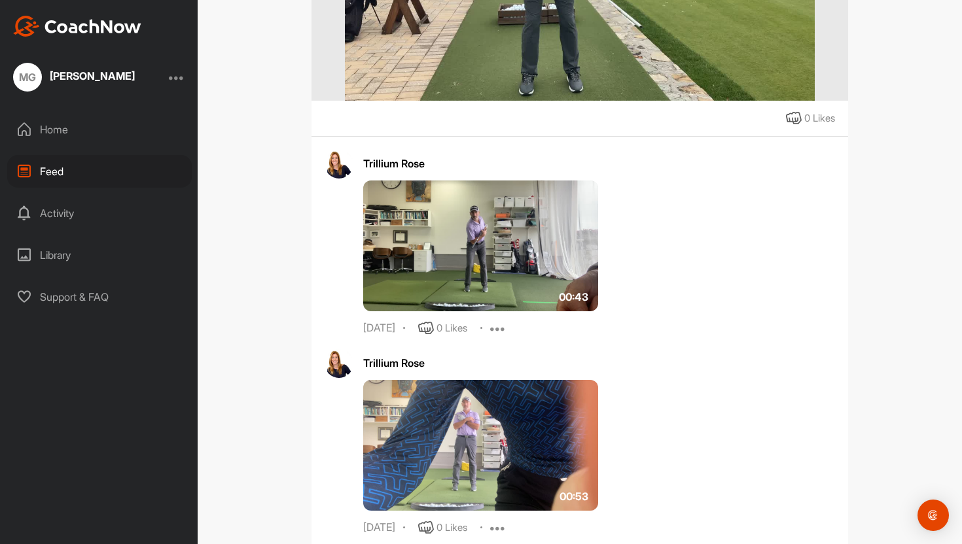
scroll to position [6049, 0]
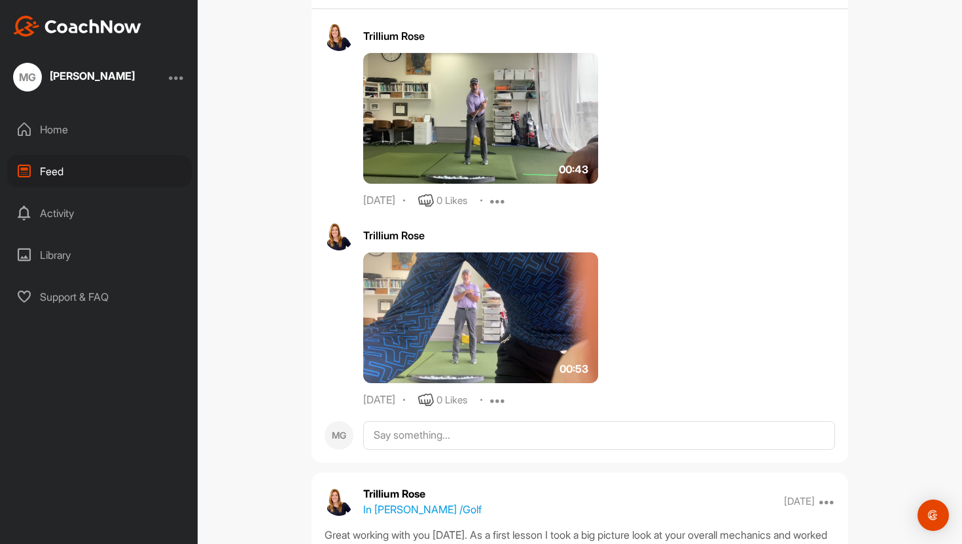
click at [510, 347] on img at bounding box center [480, 318] width 235 height 131
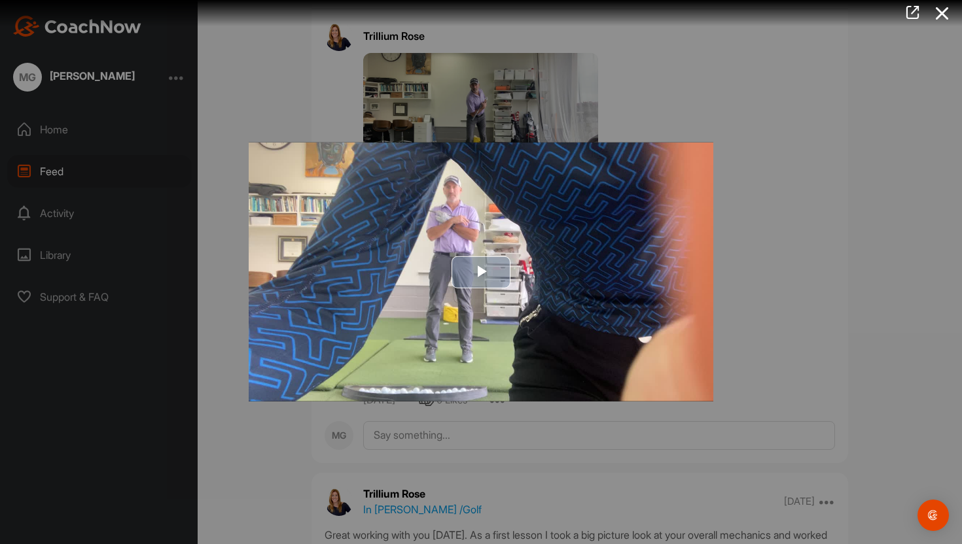
click at [481, 272] on span "Video Player" at bounding box center [481, 272] width 0 height 0
